Goal: Answer question/provide support

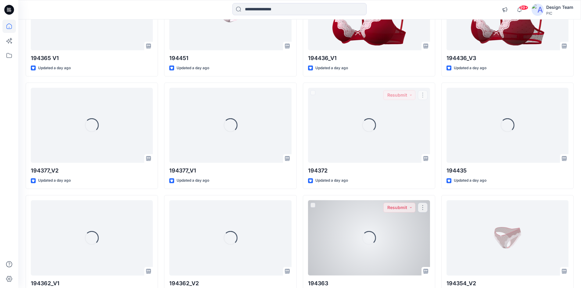
scroll to position [679, 0]
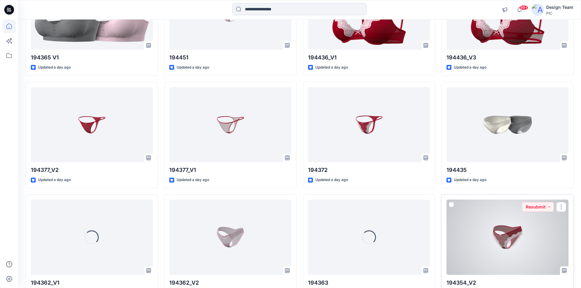
click at [463, 248] on div at bounding box center [508, 237] width 122 height 75
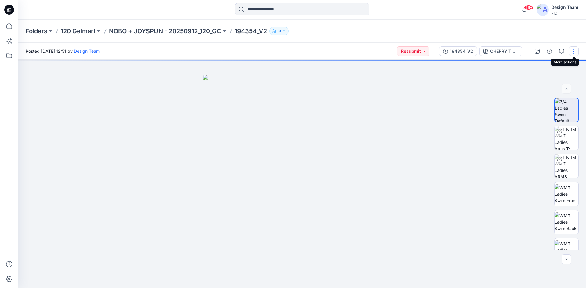
click at [574, 50] on button "button" at bounding box center [574, 51] width 10 height 10
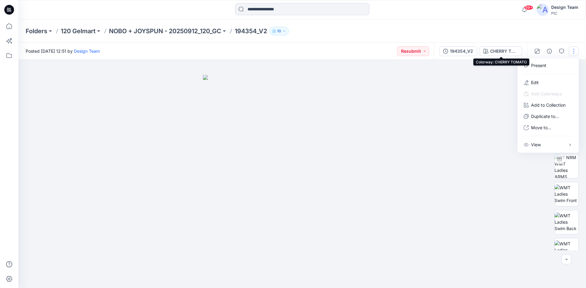
click at [492, 49] on div "CHERRY TOMATO" at bounding box center [504, 51] width 28 height 7
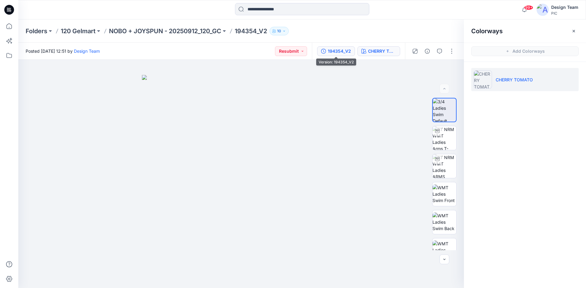
click at [346, 49] on div "194354_V2" at bounding box center [339, 51] width 23 height 7
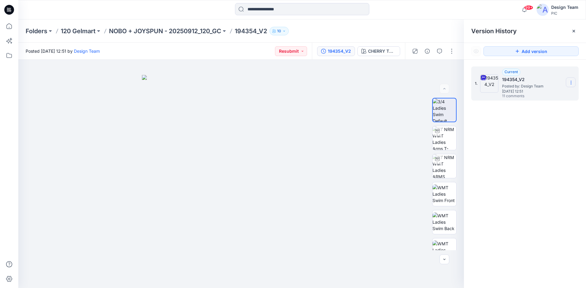
click at [570, 82] on icon at bounding box center [570, 82] width 5 height 5
click at [552, 95] on span "Download Source BW File" at bounding box center [539, 94] width 51 height 7
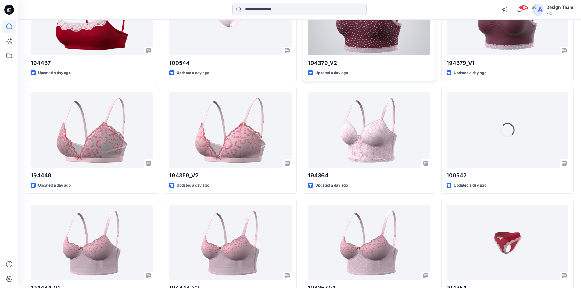
scroll to position [1109, 0]
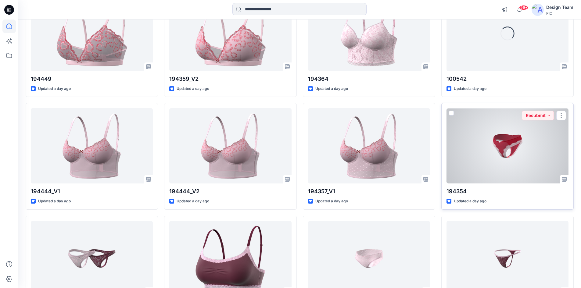
click at [544, 151] on div at bounding box center [508, 145] width 122 height 75
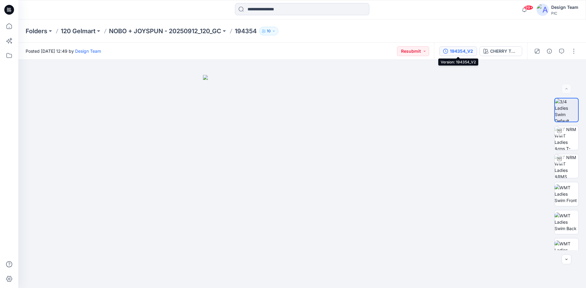
click at [471, 52] on div "194354_V2" at bounding box center [461, 51] width 23 height 7
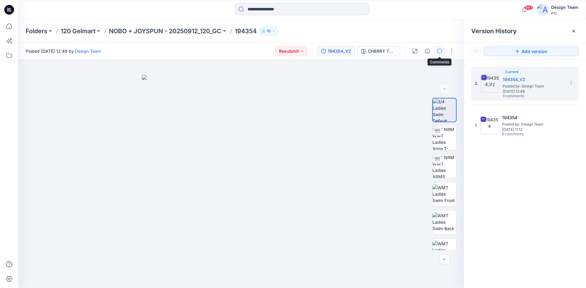
click at [439, 51] on icon "button" at bounding box center [439, 51] width 5 height 5
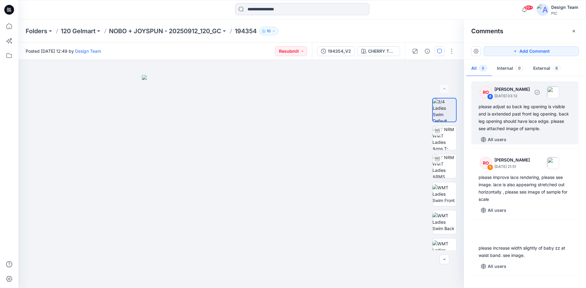
click at [528, 110] on div "please adjust so back leg opening is visible and is extended past front leg ope…" at bounding box center [524, 117] width 93 height 29
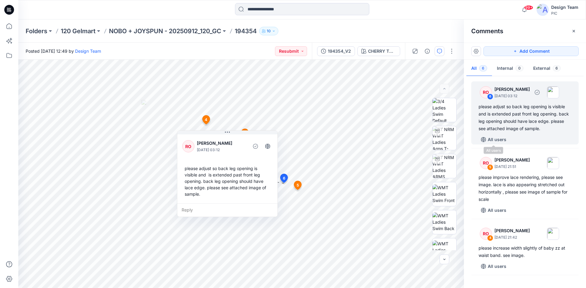
click at [523, 118] on div "please adjust so back leg opening is visible and is extended past front leg ope…" at bounding box center [524, 117] width 93 height 29
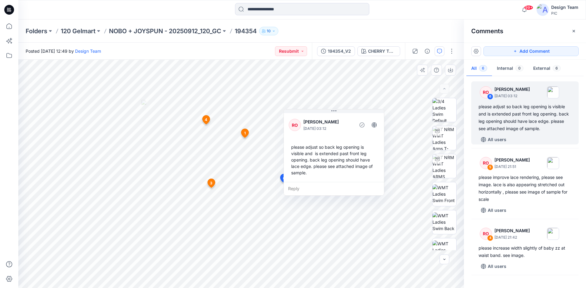
drag, startPoint x: 253, startPoint y: 136, endPoint x: 365, endPoint y: 108, distance: 115.9
click at [368, 112] on div "RO [PERSON_NAME] [DATE] 03:12 please adjust so back leg opening is visible and …" at bounding box center [334, 147] width 100 height 70
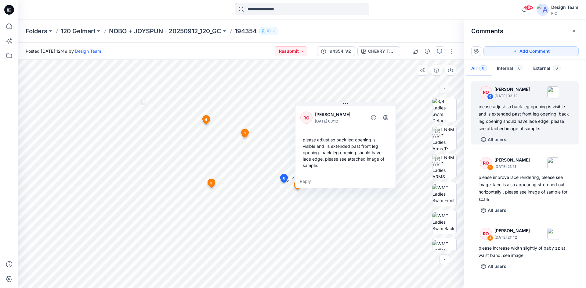
click at [309, 184] on div "Reply" at bounding box center [345, 181] width 100 height 13
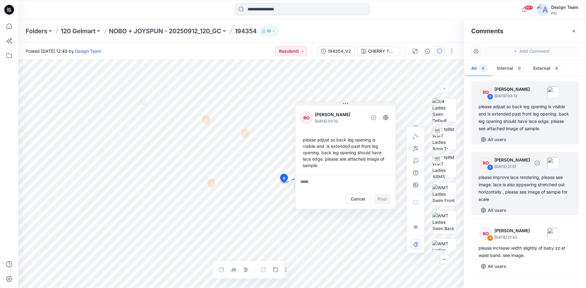
click at [514, 189] on div "please improve lace rendering, please see image. lace is also appearing stretch…" at bounding box center [524, 188] width 93 height 29
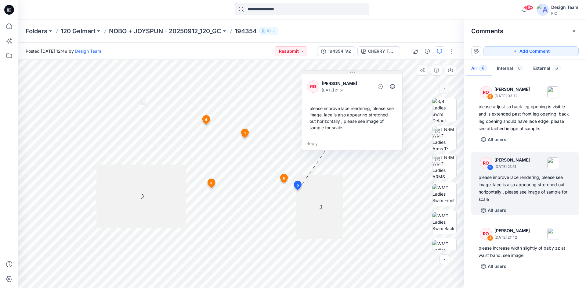
drag, startPoint x: 335, startPoint y: 110, endPoint x: 375, endPoint y: 73, distance: 55.3
click at [375, 73] on button at bounding box center [352, 73] width 100 height 4
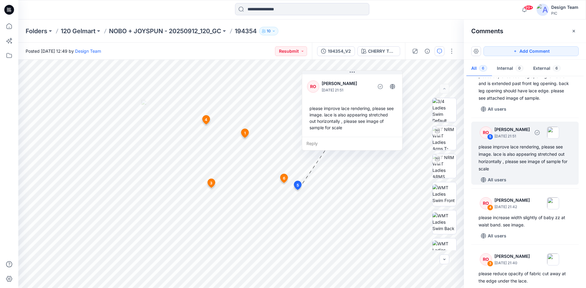
scroll to position [61, 0]
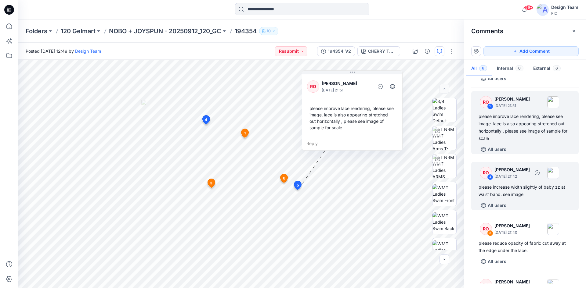
click at [532, 192] on div "please increase width slightly of baby zz at waist band. see image." at bounding box center [524, 191] width 93 height 15
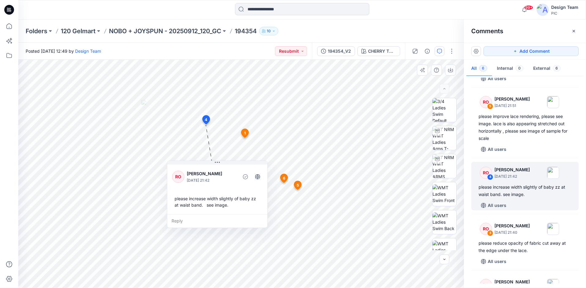
click at [180, 221] on div "Reply" at bounding box center [217, 220] width 100 height 13
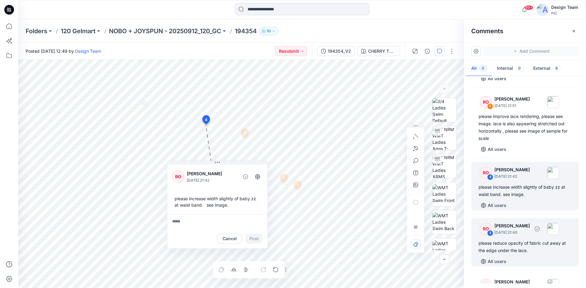
click at [518, 261] on div "CHERRY TOMATO Loading... Material Properties Loading... 7 1 RO [PERSON_NAME] [D…" at bounding box center [301, 174] width 567 height 228
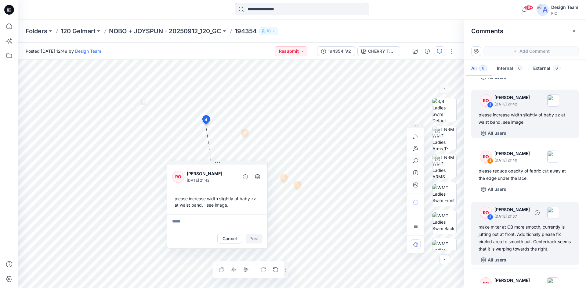
scroll to position [153, 0]
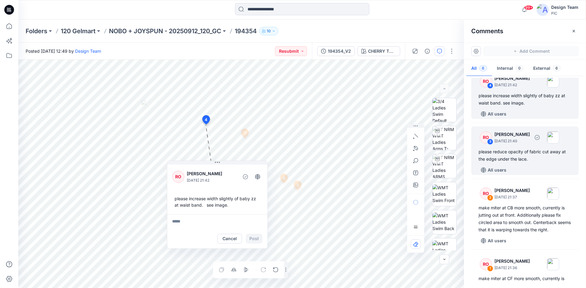
click at [537, 157] on div "please reduce opacity of fabric cut away at the edge under the lace." at bounding box center [524, 155] width 93 height 15
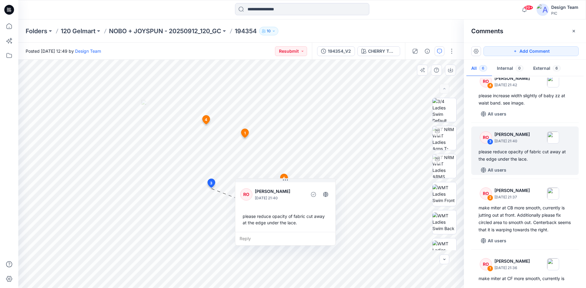
drag, startPoint x: 280, startPoint y: 192, endPoint x: 301, endPoint y: 187, distance: 21.5
click at [335, 179] on button at bounding box center [285, 181] width 100 height 4
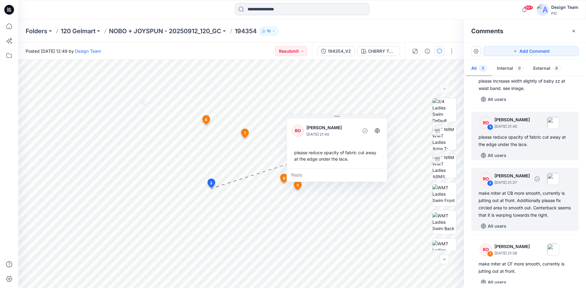
scroll to position [174, 0]
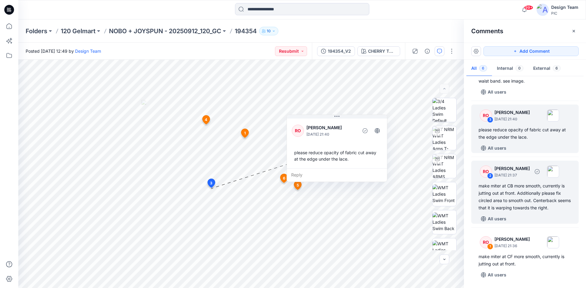
click at [533, 193] on div "make miter at CB more smooth, currently is jutting out at front. Additionally p…" at bounding box center [524, 196] width 93 height 29
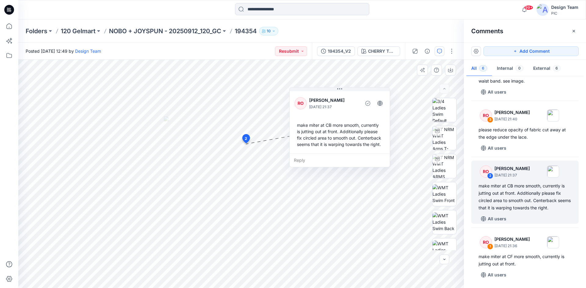
drag, startPoint x: 304, startPoint y: 123, endPoint x: 347, endPoint y: 97, distance: 49.9
click at [347, 97] on p "[PERSON_NAME]" at bounding box center [334, 100] width 50 height 7
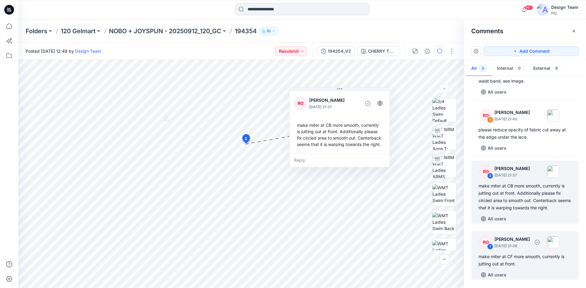
click at [545, 268] on div "RO 1 [PERSON_NAME] [DATE] 21:36 make miter at CF more smooth, currently is jutt…" at bounding box center [524, 256] width 107 height 49
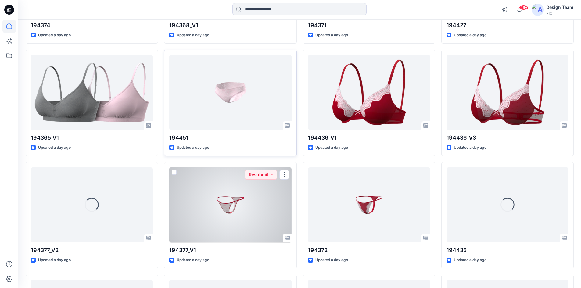
scroll to position [618, 0]
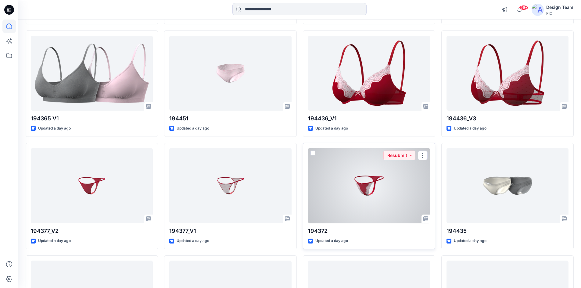
click at [367, 211] on div at bounding box center [369, 185] width 122 height 75
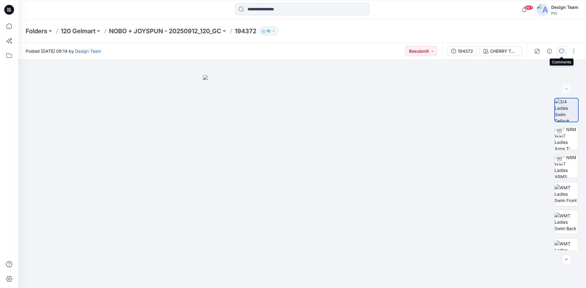
click at [563, 49] on icon "button" at bounding box center [561, 51] width 5 height 5
